Goal: Task Accomplishment & Management: Use online tool/utility

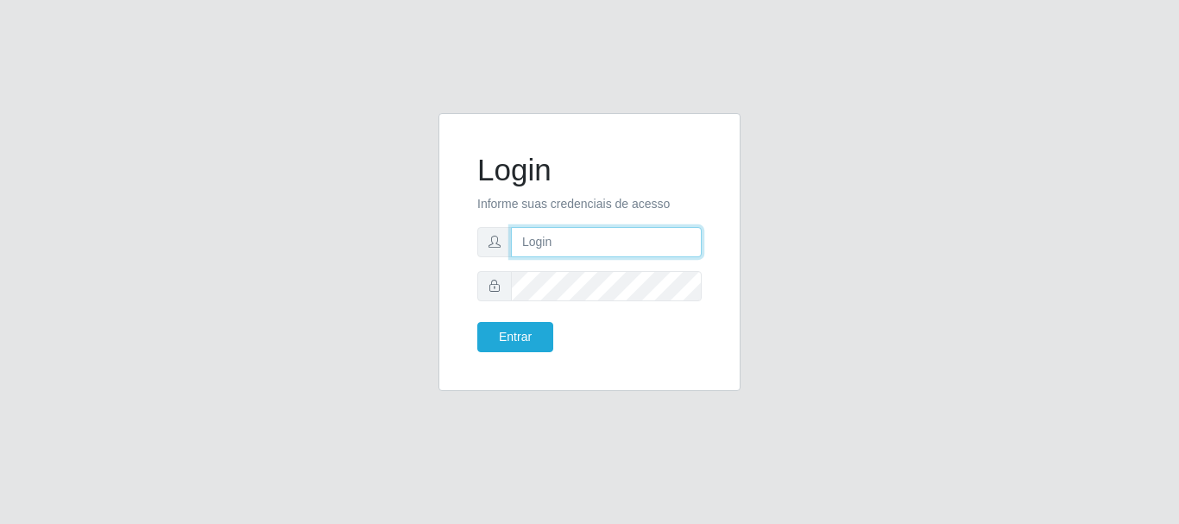
click at [570, 247] on input "text" at bounding box center [606, 242] width 191 height 30
type input "[EMAIL_ADDRESS][DOMAIN_NAME]"
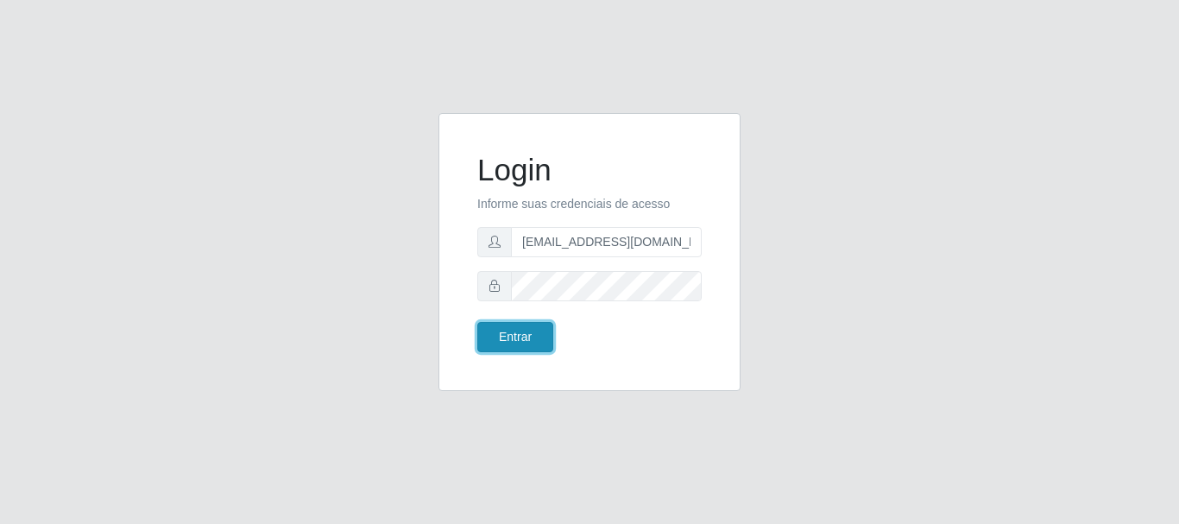
click at [528, 331] on button "Entrar" at bounding box center [515, 337] width 76 height 30
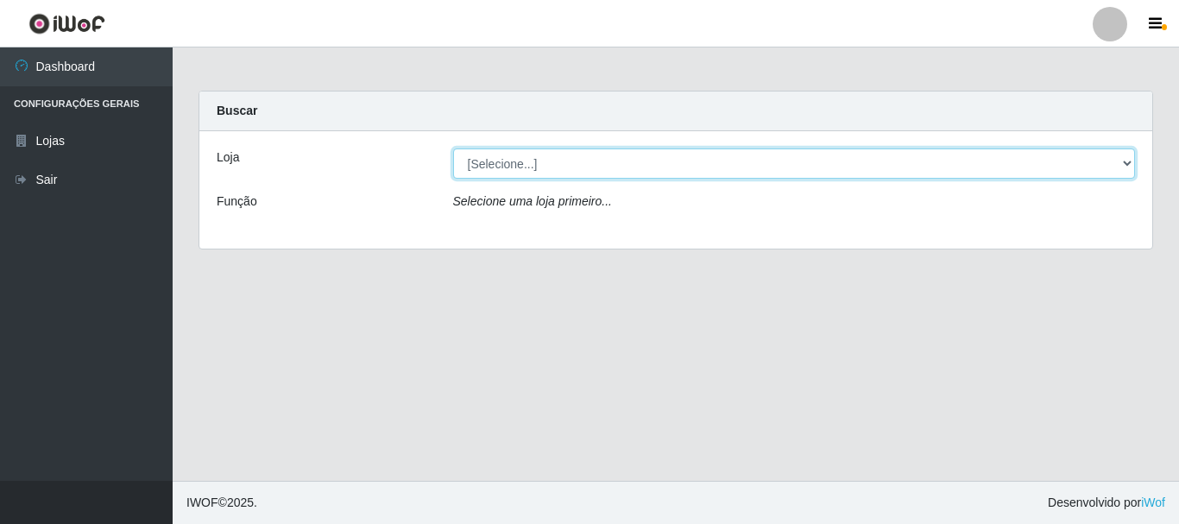
select select "120"
click option "Super Show - [PERSON_NAME]" at bounding box center [0, 0] width 0 height 0
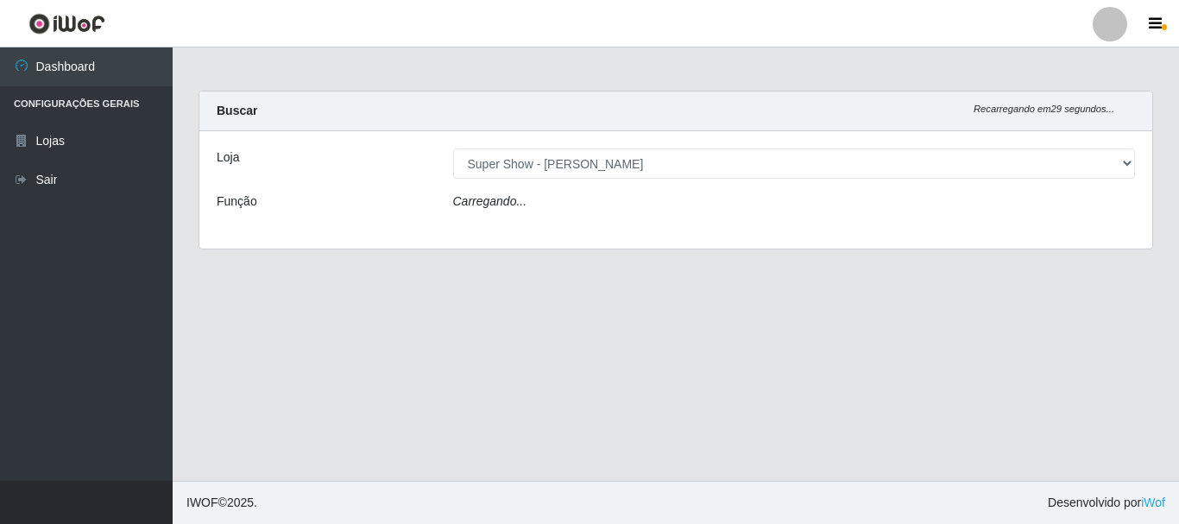
click at [525, 203] on div "Carregando..." at bounding box center [794, 204] width 709 height 25
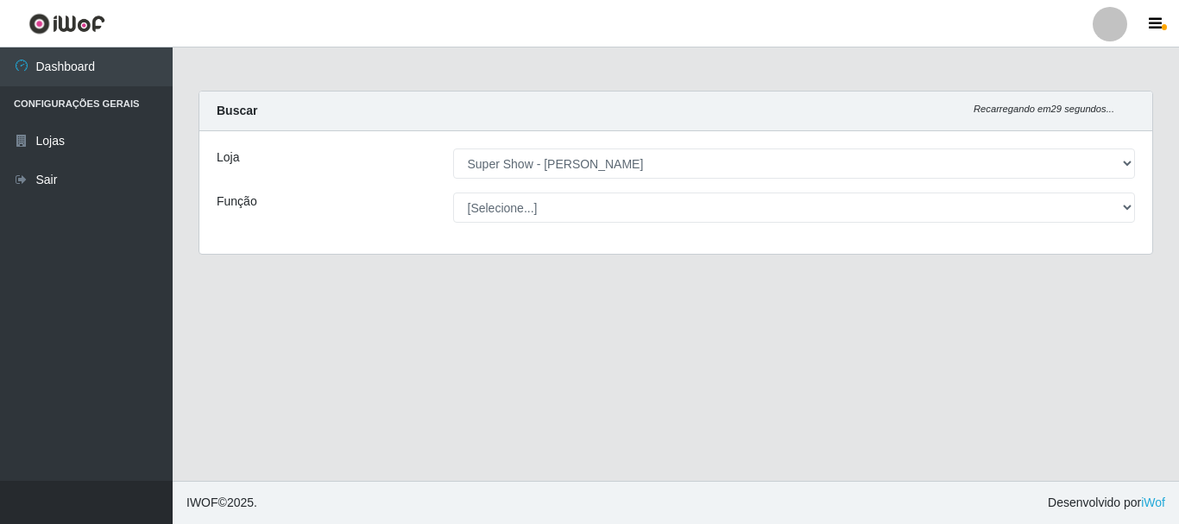
click at [453, 192] on select "[Selecione...] ASG Auxiliar de Estacionamento Balconista Embalador Embalador + …" at bounding box center [794, 207] width 683 height 30
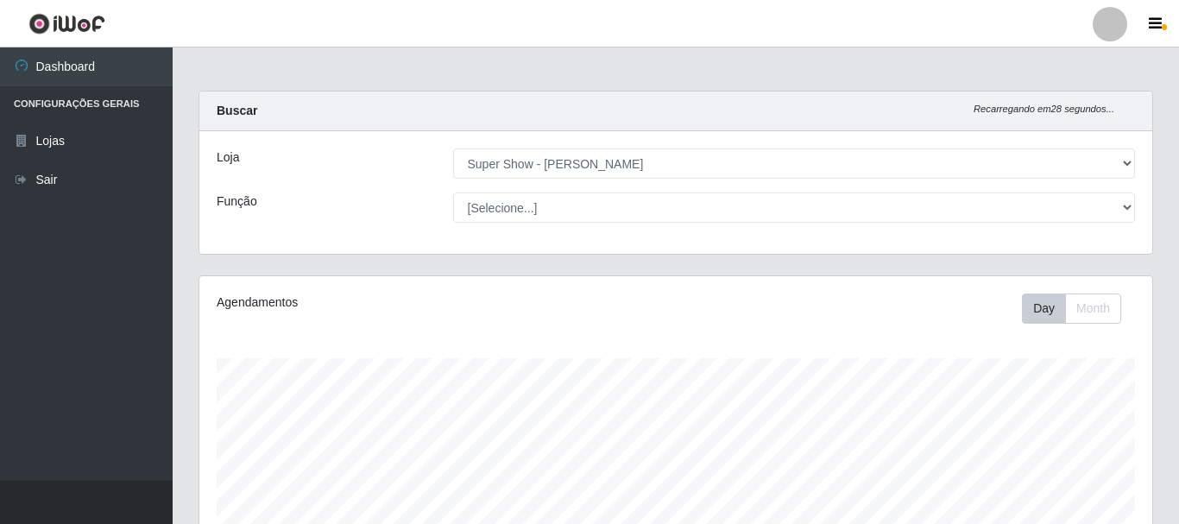
scroll to position [358, 953]
click option "Operador de Caixa" at bounding box center [0, 0] width 0 height 0
click at [360, 212] on div "Função" at bounding box center [322, 207] width 236 height 30
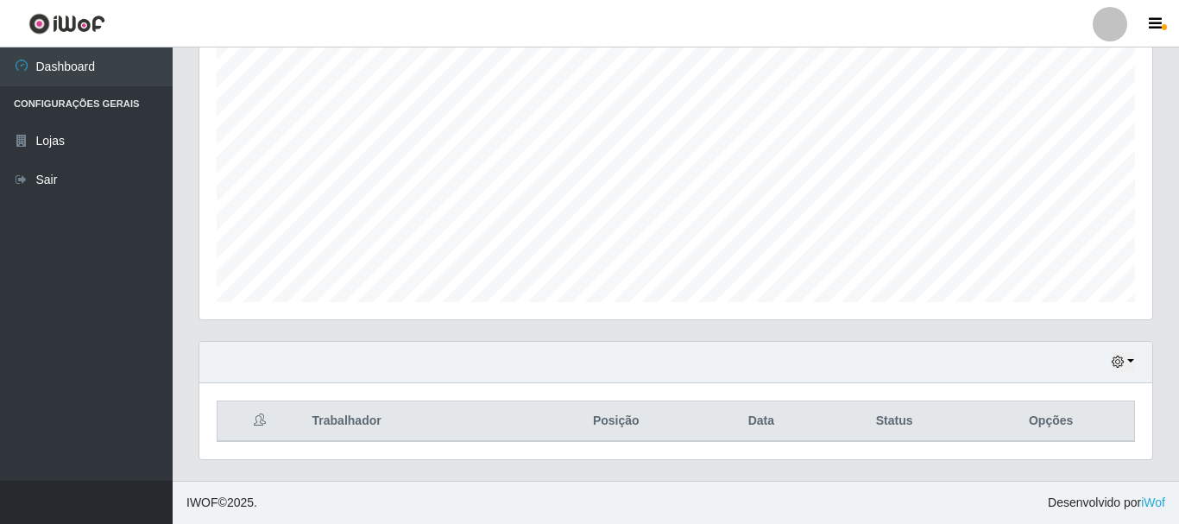
scroll to position [0, 0]
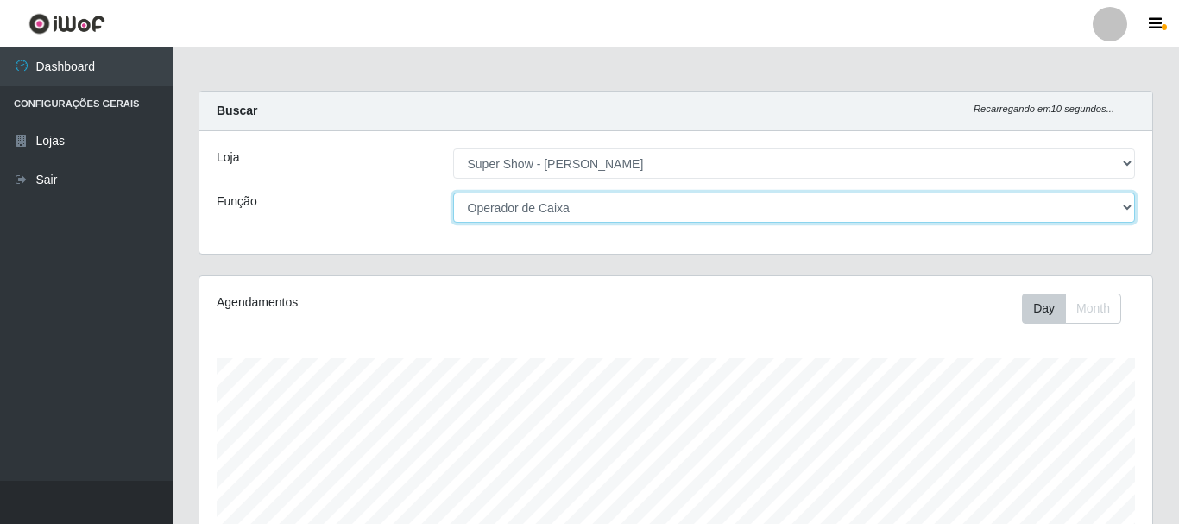
click at [453, 192] on select "[Selecione...] ASG Auxiliar de Estacionamento Balconista Embalador Embalador + …" at bounding box center [794, 207] width 683 height 30
select select "[Selecione...]"
click option "[Selecione...]" at bounding box center [0, 0] width 0 height 0
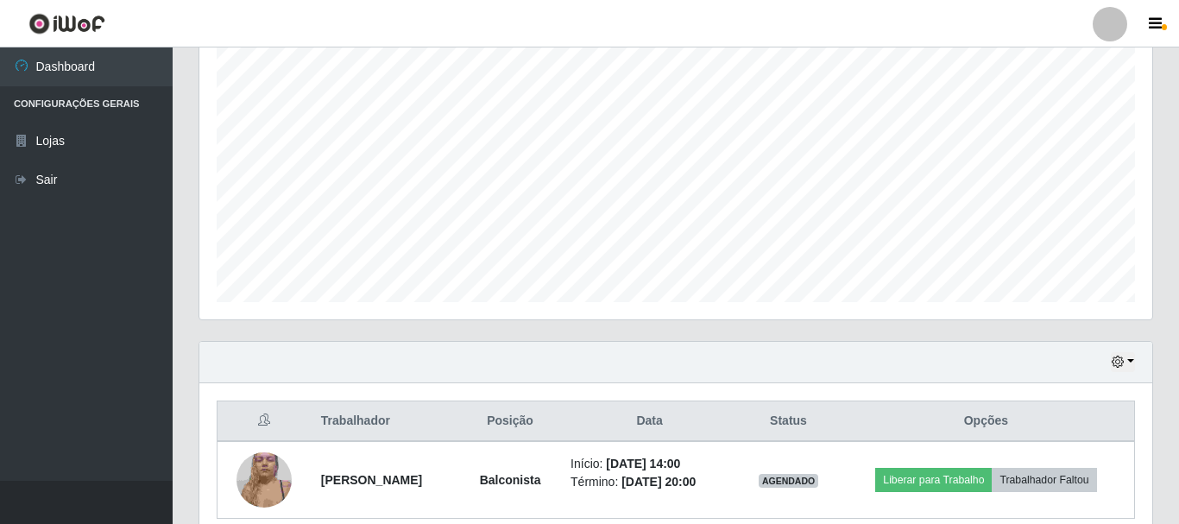
scroll to position [392, 0]
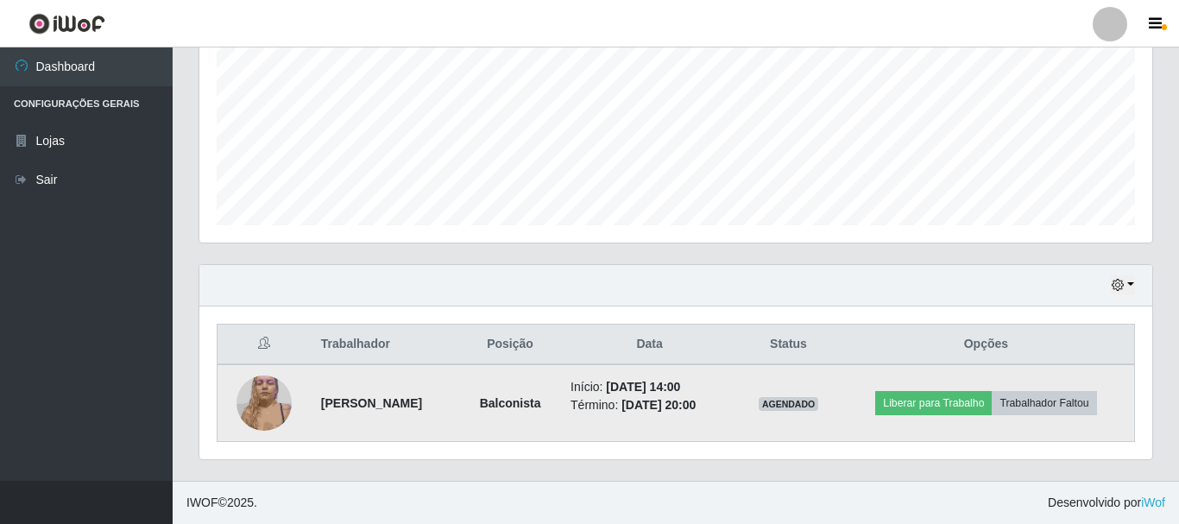
click at [249, 405] on img at bounding box center [263, 402] width 55 height 73
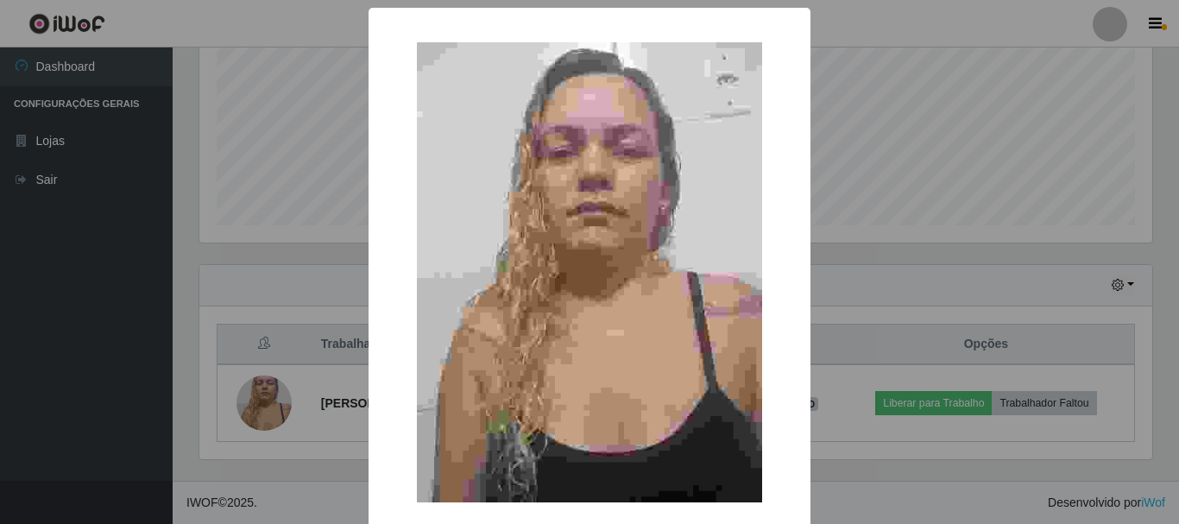
click at [255, 255] on div "× OK Cancel" at bounding box center [589, 262] width 1179 height 524
